Goal: Task Accomplishment & Management: Use online tool/utility

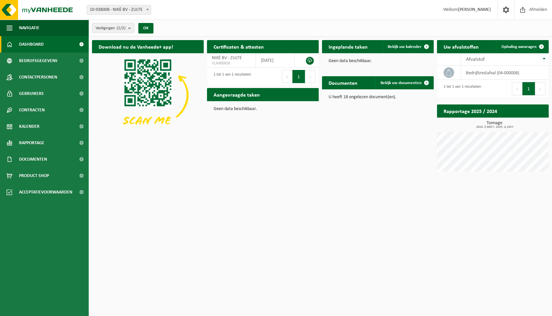
click at [280, 96] on div "Aangevraagde taken Toon de aangevraagde taken" at bounding box center [263, 94] width 112 height 13
click at [300, 75] on button "1" at bounding box center [298, 76] width 13 height 13
click at [529, 46] on span "Ophaling aanvragen" at bounding box center [518, 47] width 35 height 4
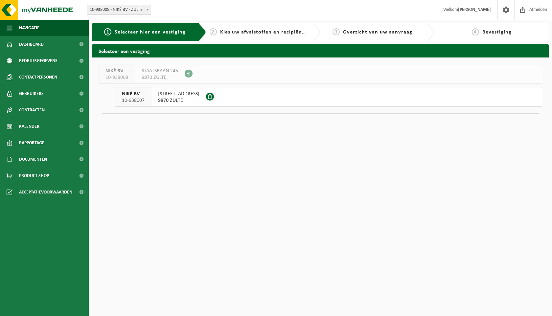
click at [237, 100] on button "NIKÈ BV 10-938007 OUDENAARDESTRAAT 40 9870 ZULTE" at bounding box center [328, 97] width 427 height 20
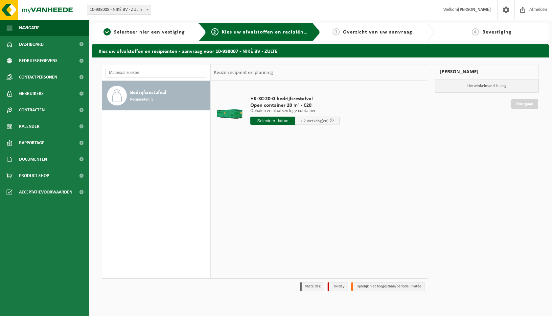
click at [282, 123] on input "text" at bounding box center [272, 121] width 45 height 8
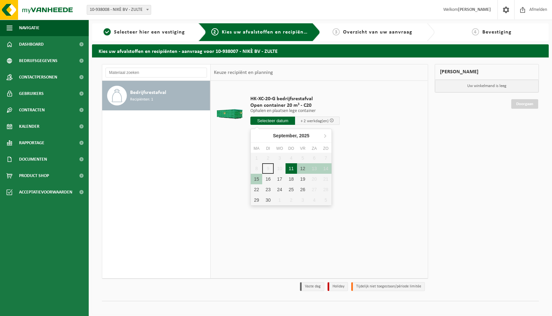
click at [295, 167] on div "11" at bounding box center [290, 168] width 11 height 11
type input "Van 2025-09-11"
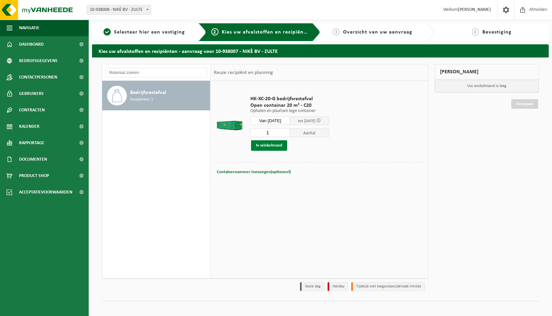
click at [277, 147] on button "In winkelmand" at bounding box center [269, 145] width 36 height 11
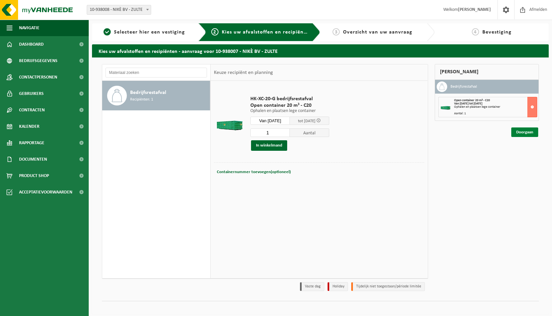
click at [523, 133] on link "Doorgaan" at bounding box center [524, 132] width 27 height 10
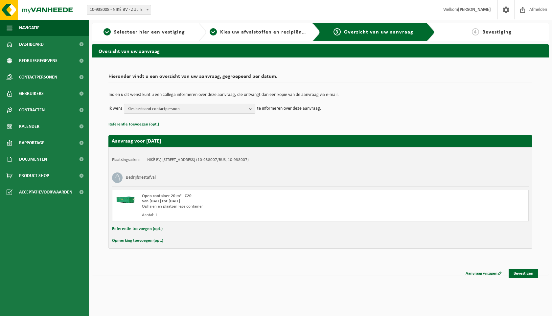
click at [238, 111] on span "Kies bestaand contactpersoon" at bounding box center [186, 109] width 119 height 10
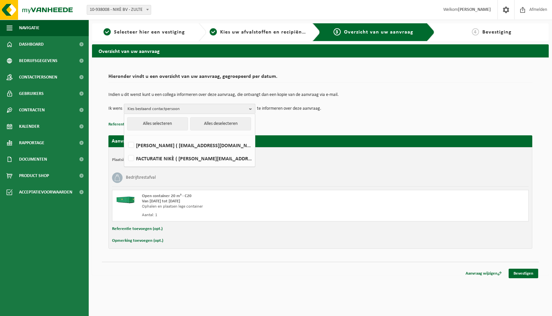
click at [238, 111] on span "Kies bestaand contactpersoon" at bounding box center [186, 109] width 119 height 10
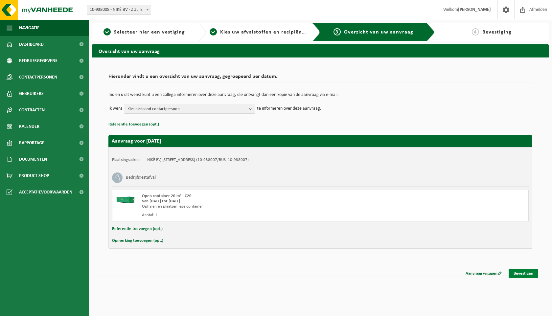
click at [524, 275] on link "Bevestigen" at bounding box center [523, 274] width 30 height 10
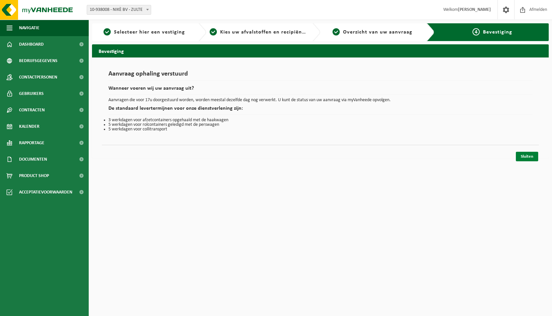
click at [525, 156] on link "Sluiten" at bounding box center [527, 157] width 22 height 10
